Goal: Task Accomplishment & Management: Use online tool/utility

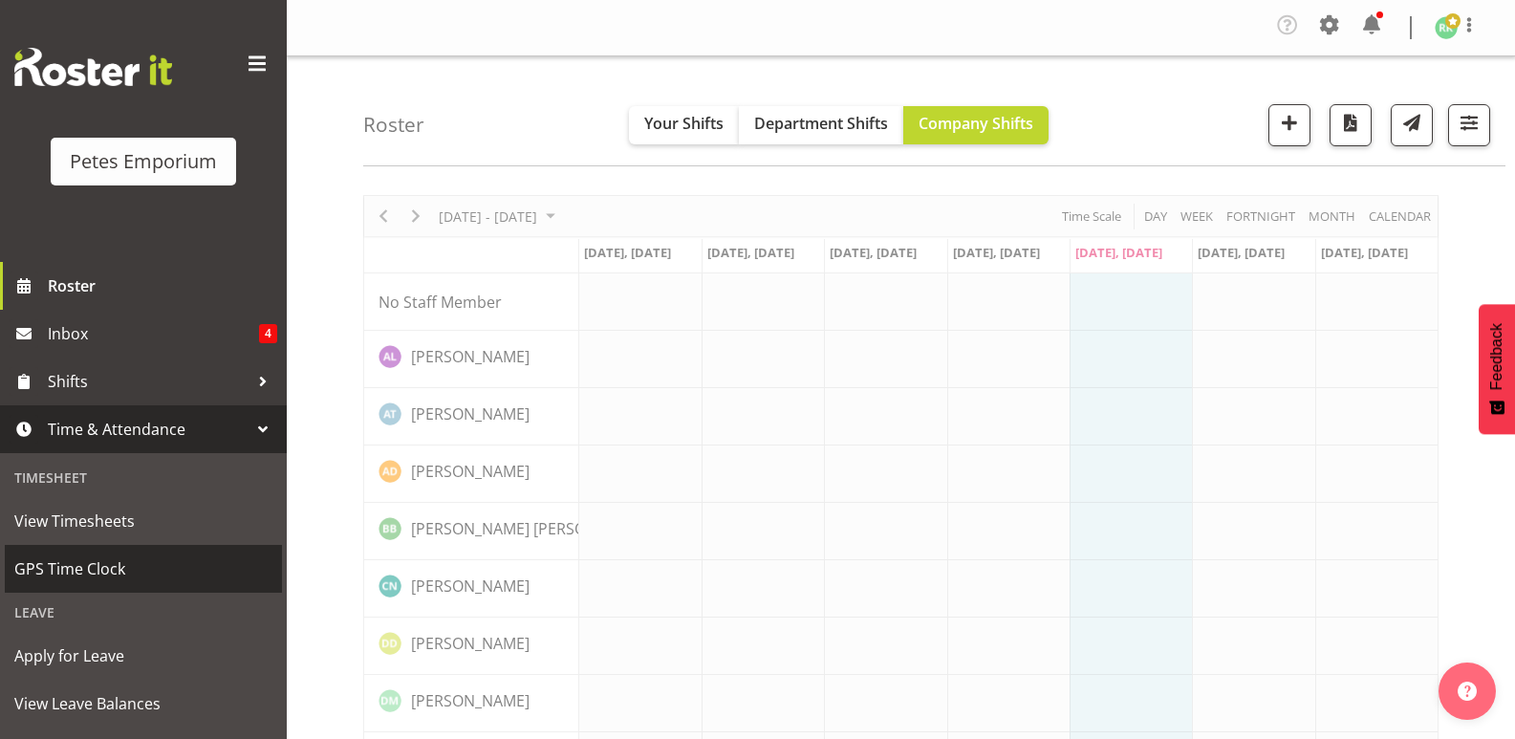
click at [93, 564] on span "GPS Time Clock" at bounding box center [143, 568] width 258 height 29
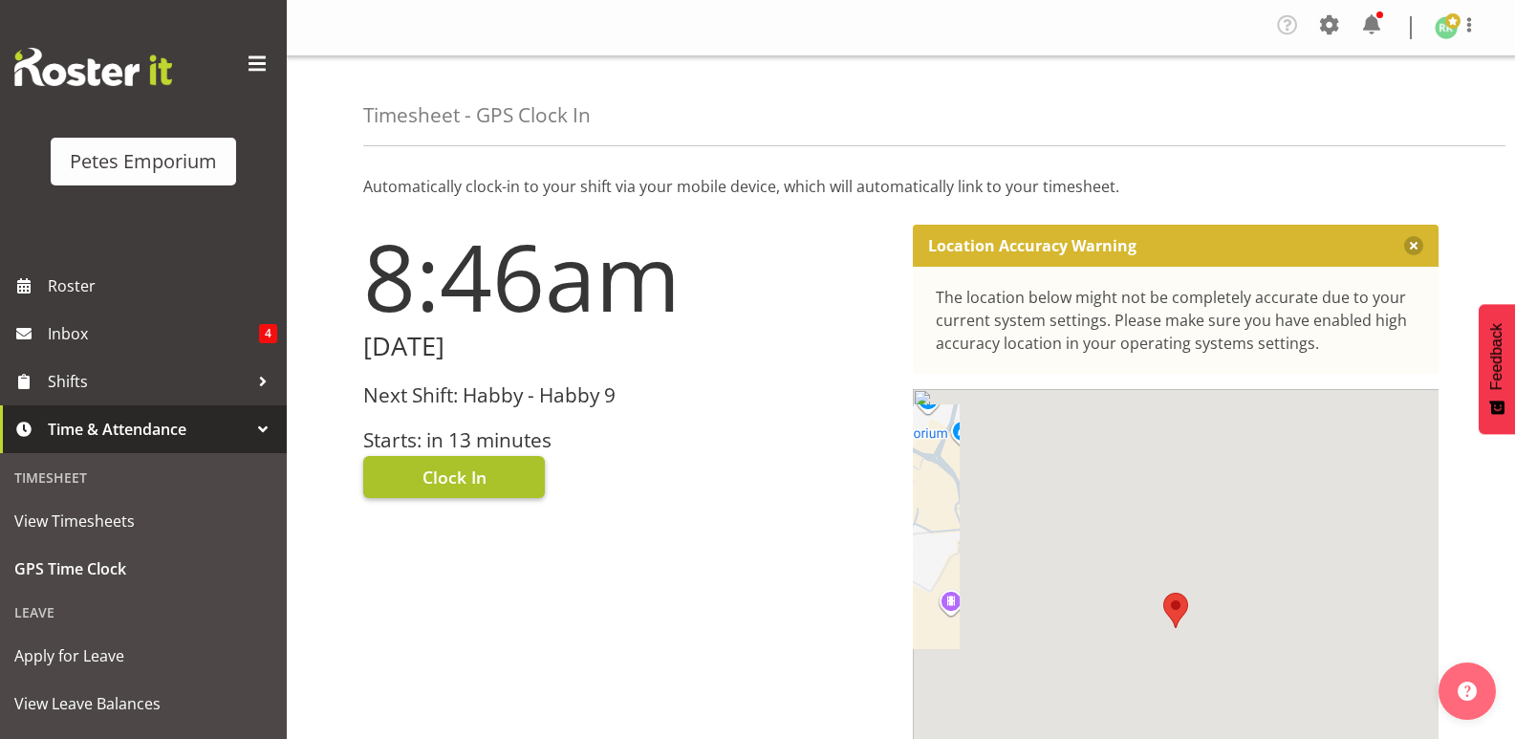
click at [488, 477] on button "Clock In" at bounding box center [454, 477] width 182 height 42
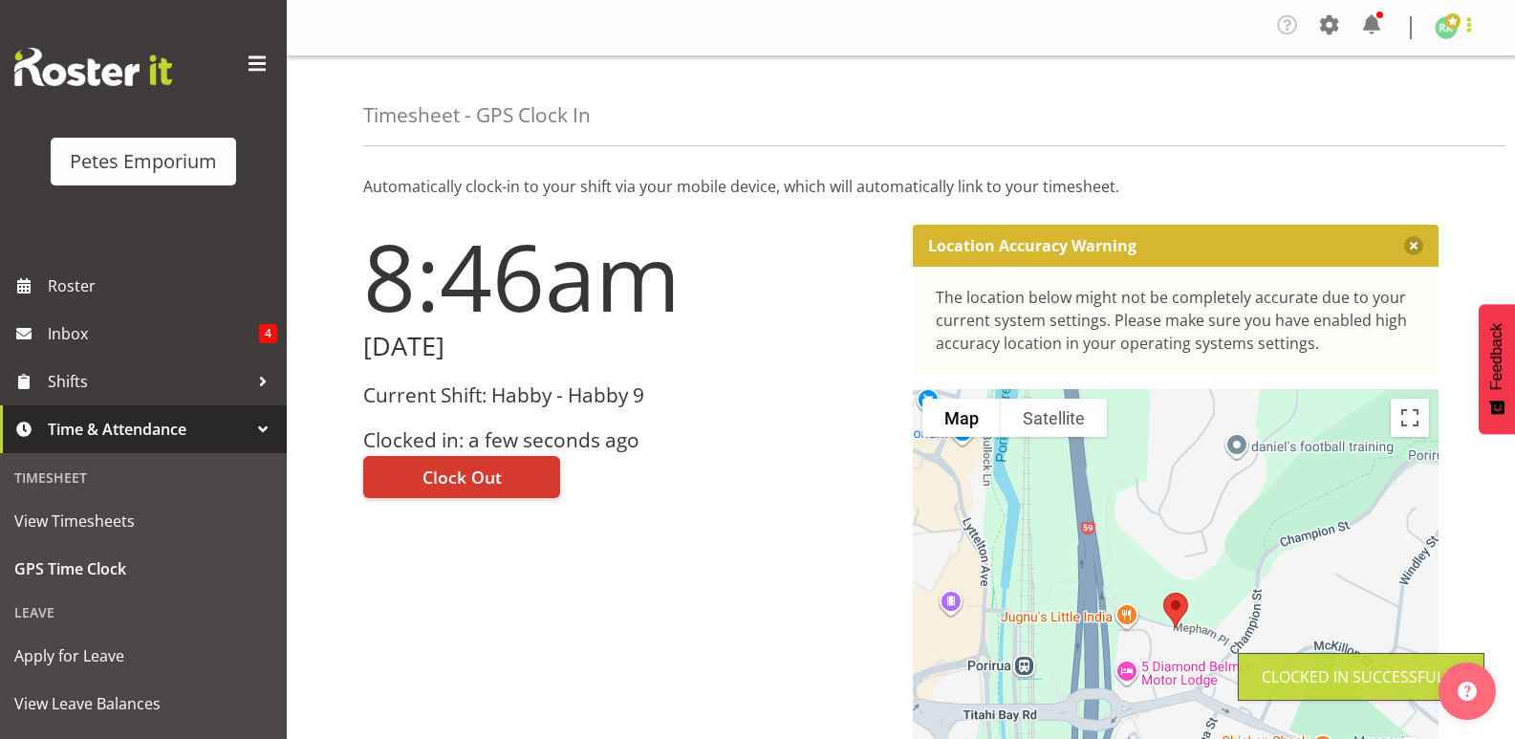
click at [1460, 30] on span at bounding box center [1469, 24] width 23 height 23
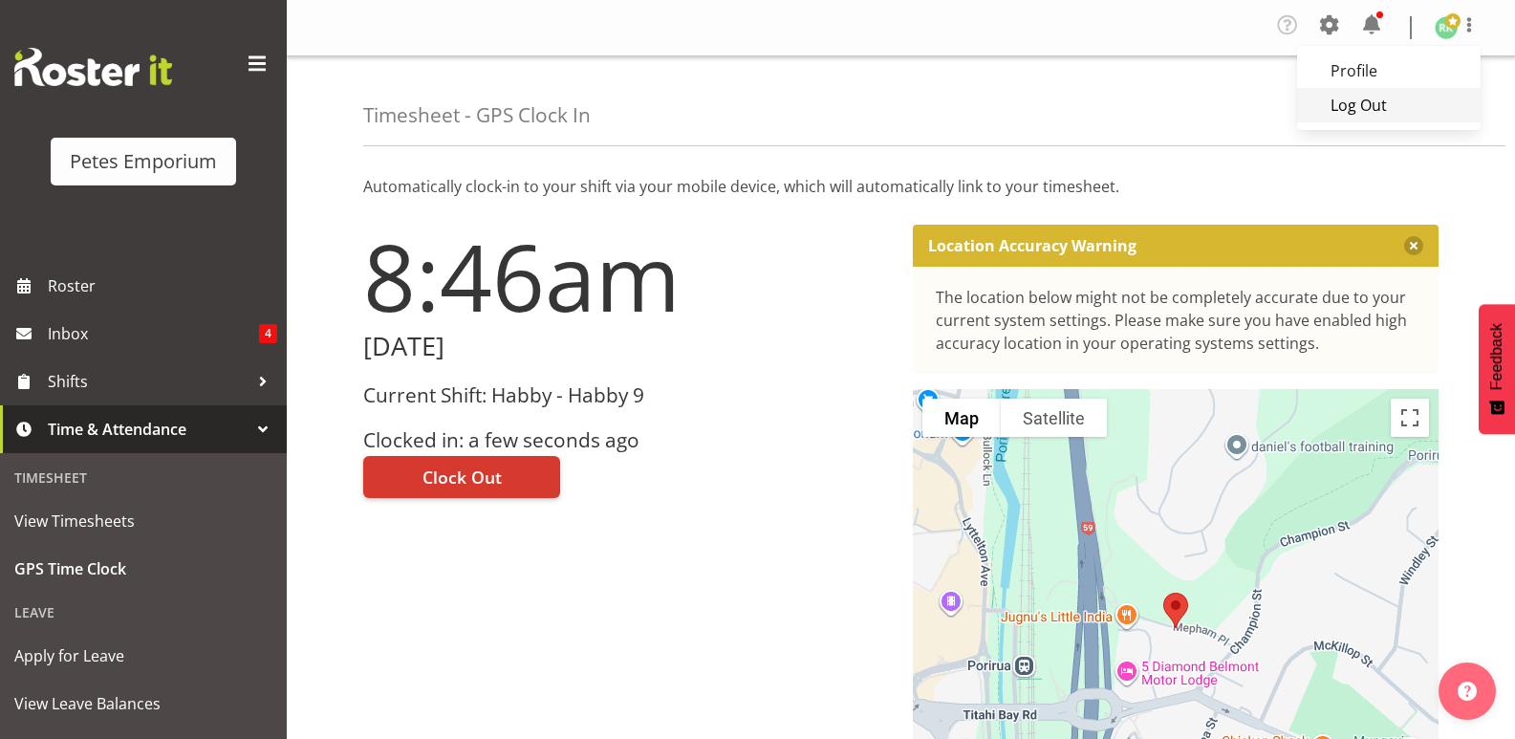
click at [1371, 116] on link "Log Out" at bounding box center [1389, 105] width 184 height 34
